Goal: Transaction & Acquisition: Purchase product/service

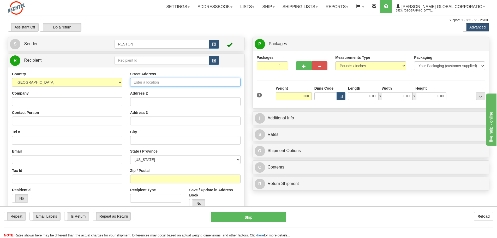
click at [178, 82] on input "Street Address" at bounding box center [185, 82] width 110 height 9
click at [146, 82] on input "Street Address" at bounding box center [185, 82] width 110 height 9
click at [152, 84] on input "144" at bounding box center [185, 82] width 110 height 9
type input "1"
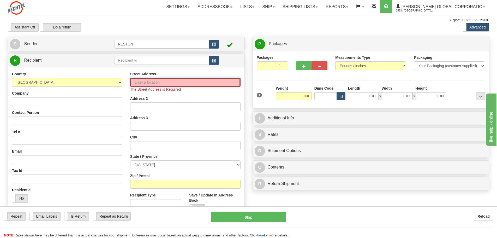
paste input "[STREET_ADDRESS]"
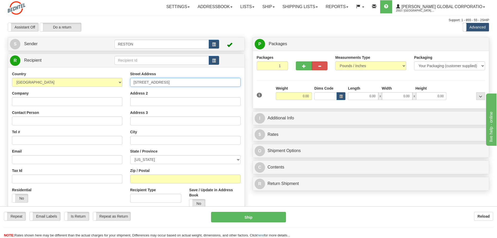
type input "[STREET_ADDRESS]"
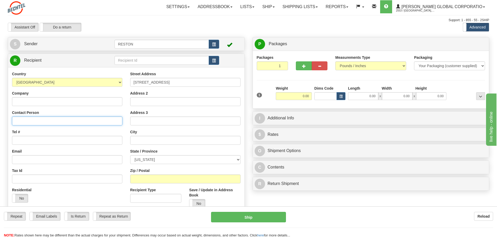
click at [65, 121] on input "Contact Person" at bounding box center [67, 120] width 110 height 9
type input "[PERSON_NAME]"
click at [47, 139] on input "Tel #" at bounding box center [67, 140] width 110 height 9
click at [39, 139] on input "Tel #" at bounding box center [67, 140] width 110 height 9
type input "[PHONE_NUMBER]"
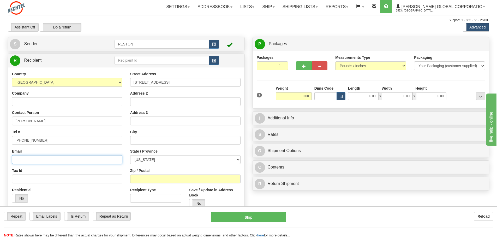
click at [67, 159] on input "Email" at bounding box center [67, 159] width 110 height 9
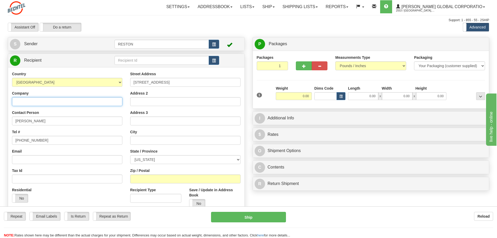
click at [75, 100] on input "Company" at bounding box center [67, 101] width 110 height 9
type input "[PERSON_NAME] Infrastructure"
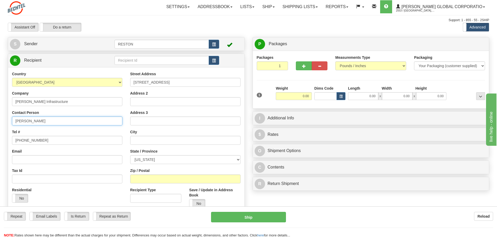
click at [85, 117] on input "[PERSON_NAME]" at bounding box center [67, 120] width 110 height 9
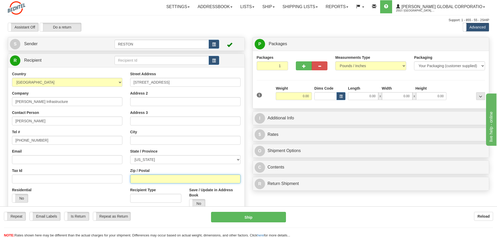
click at [185, 181] on input "Zip / Postal" at bounding box center [185, 178] width 110 height 9
paste input "77990"
type input "77990"
click at [226, 161] on select "[US_STATE] [US_STATE] [US_STATE] [US_STATE] Armed Forces America Armed Forces E…" at bounding box center [185, 159] width 110 height 9
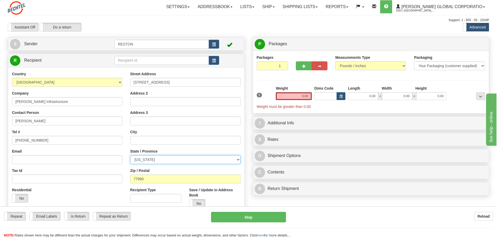
select select "[GEOGRAPHIC_DATA]"
click at [130, 155] on select "[US_STATE] [US_STATE] [US_STATE] [US_STATE] Armed Forces America Armed Forces E…" at bounding box center [185, 159] width 110 height 9
click at [162, 140] on input "text" at bounding box center [185, 140] width 110 height 9
type input "Tivoli"
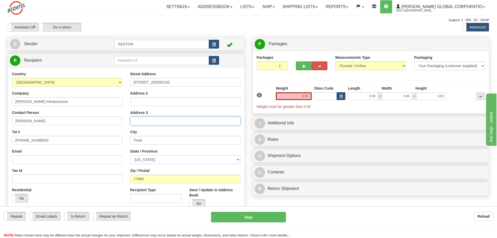
click at [191, 124] on input "Address 3" at bounding box center [185, 120] width 110 height 9
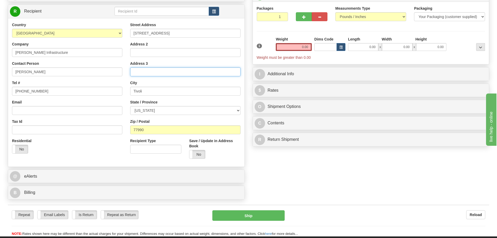
scroll to position [78, 0]
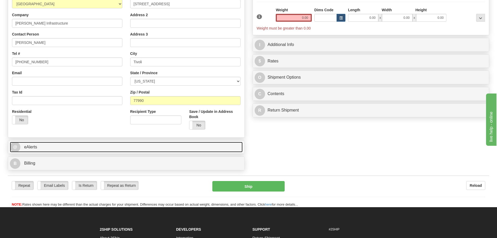
click at [22, 146] on link "@ eAlerts" at bounding box center [126, 147] width 233 height 11
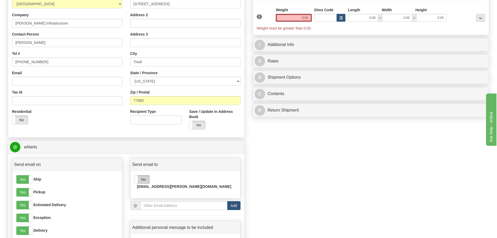
click at [142, 179] on label "No" at bounding box center [142, 179] width 15 height 8
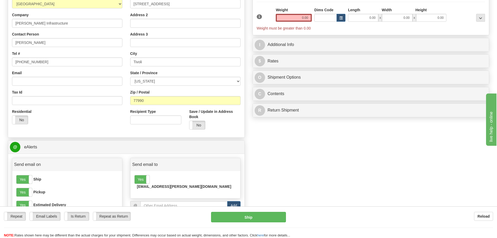
scroll to position [130, 0]
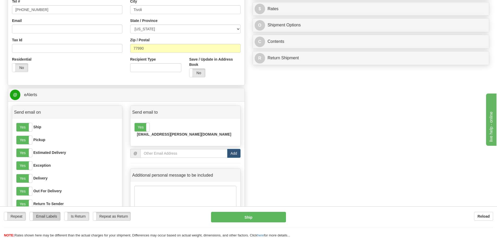
click at [47, 217] on label "Email Labels" at bounding box center [45, 216] width 31 height 8
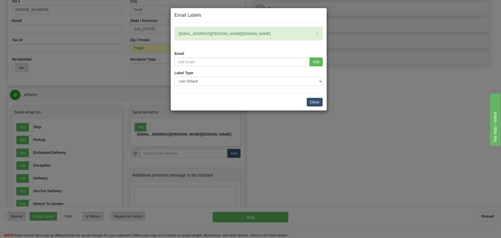
click at [316, 105] on button "Close" at bounding box center [314, 102] width 16 height 9
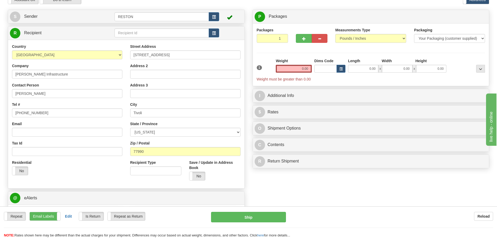
scroll to position [0, 0]
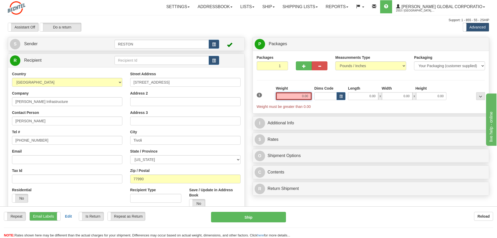
click at [299, 95] on input "0.00" at bounding box center [294, 96] width 36 height 8
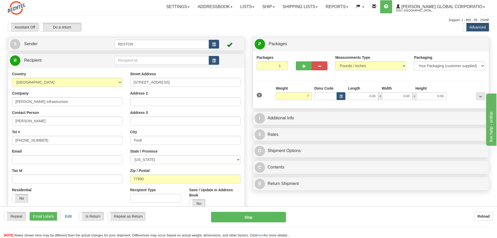
type input "7.00"
click at [269, 80] on hr at bounding box center [371, 80] width 228 height 0
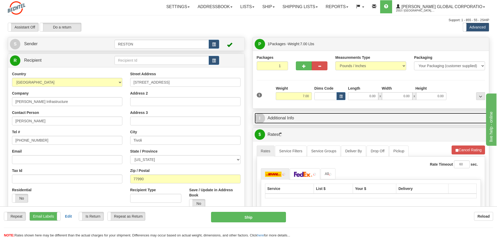
click at [279, 117] on link "I Additional Info" at bounding box center [371, 118] width 233 height 11
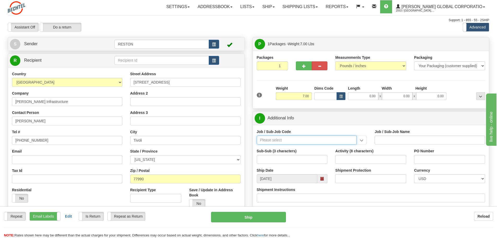
click at [281, 140] on input "Job / Sub-Job Code" at bounding box center [307, 139] width 100 height 9
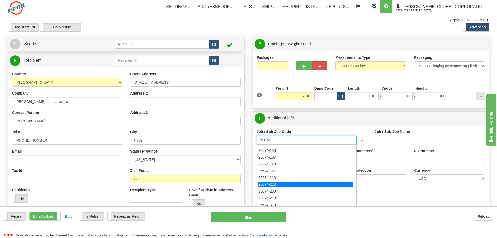
scroll to position [52, 0]
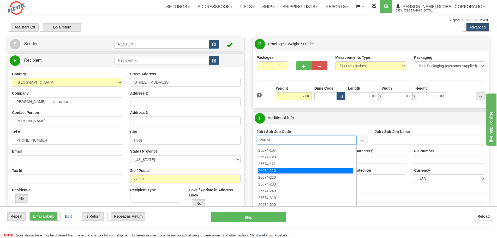
click at [295, 171] on div "26674-210" at bounding box center [305, 170] width 95 height 6
type input "26674-210"
type input "CHARGER SOLAR PROJECT EPC - FIELD NON-MANUAL"
type input "26674-210"
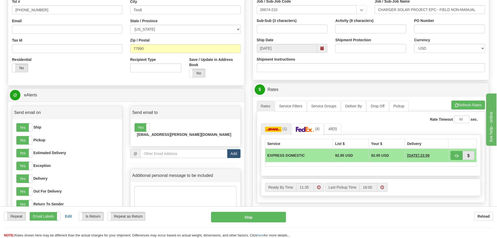
scroll to position [130, 0]
click at [308, 129] on img at bounding box center [305, 128] width 18 height 5
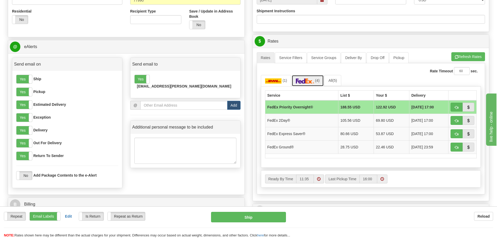
scroll to position [183, 0]
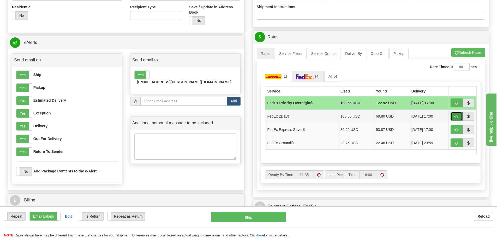
click at [455, 116] on span "button" at bounding box center [457, 116] width 4 height 3
type input "03"
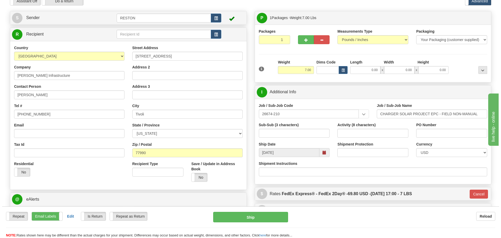
scroll to position [0, 0]
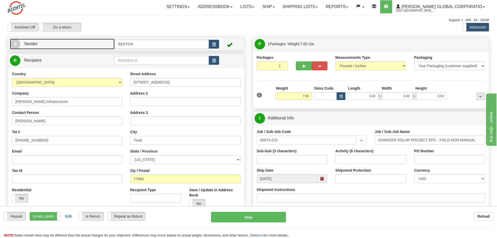
click at [54, 43] on link "S Sender" at bounding box center [62, 44] width 105 height 11
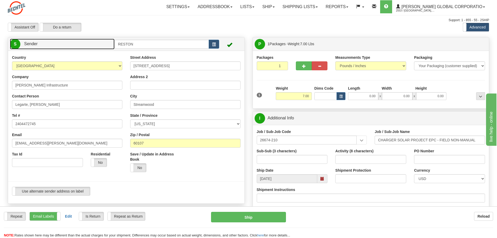
click at [54, 43] on link "S Sender" at bounding box center [62, 44] width 105 height 11
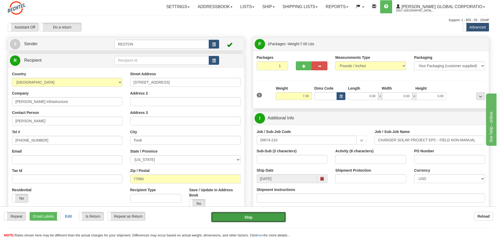
click at [252, 218] on button "Ship" at bounding box center [248, 217] width 75 height 10
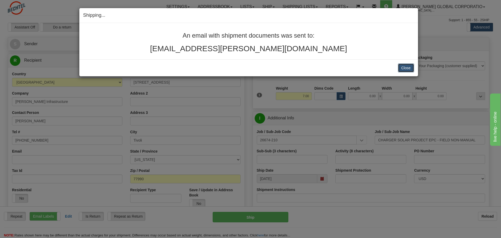
click at [407, 67] on button "Close" at bounding box center [406, 67] width 16 height 9
